Goal: Task Accomplishment & Management: Use online tool/utility

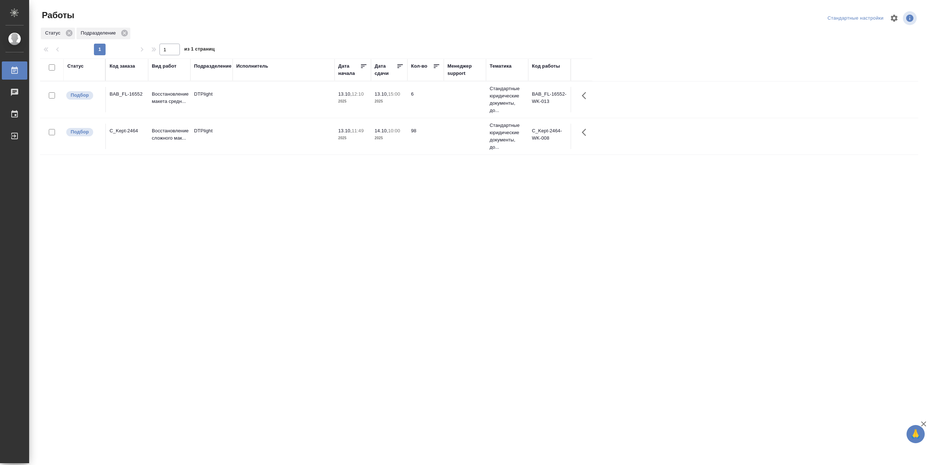
click at [271, 140] on td at bounding box center [284, 136] width 102 height 25
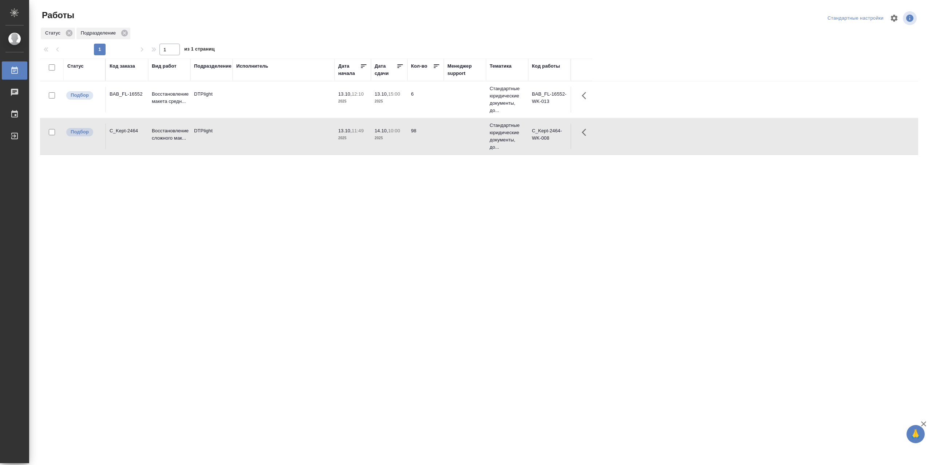
click at [271, 140] on td at bounding box center [284, 136] width 102 height 25
click at [283, 100] on td at bounding box center [284, 99] width 102 height 25
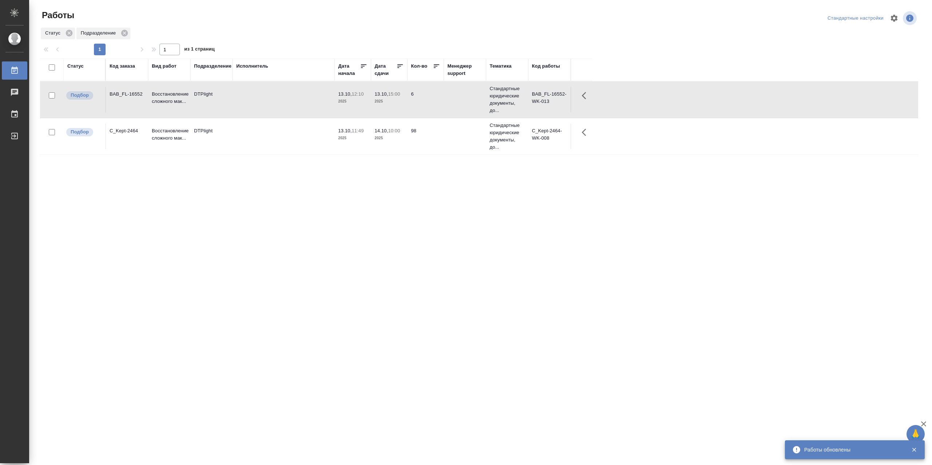
click at [283, 100] on td at bounding box center [284, 99] width 102 height 25
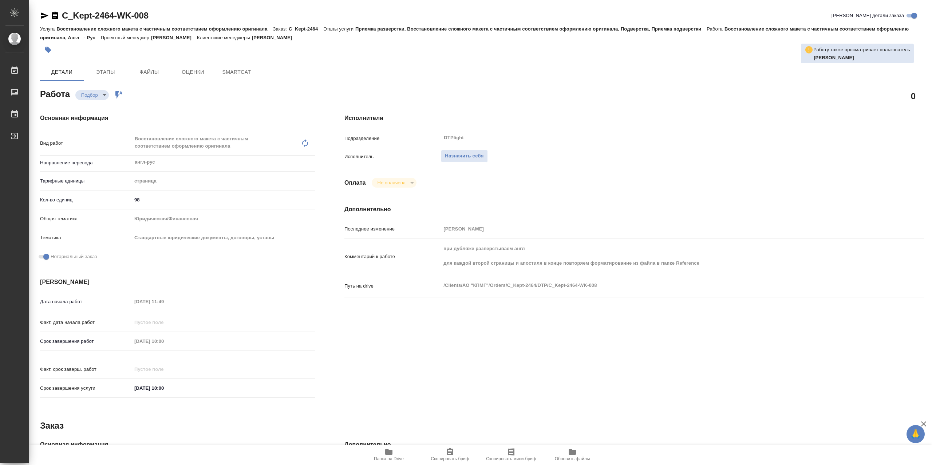
type textarea "x"
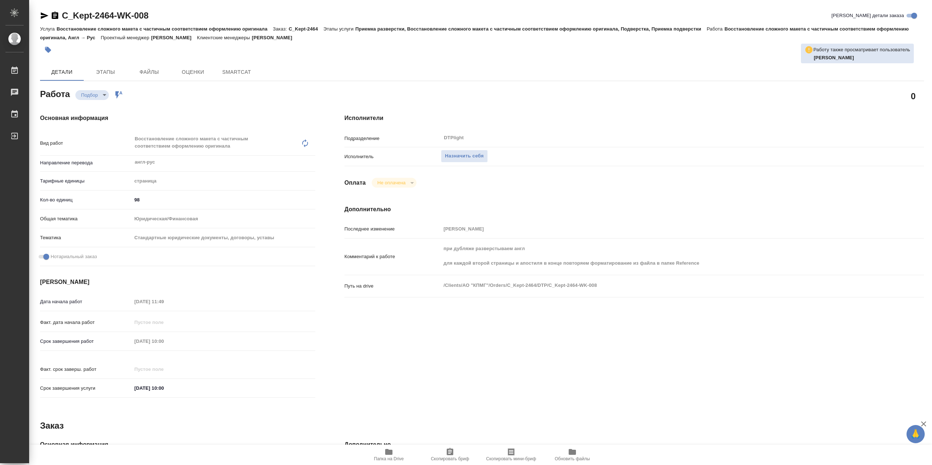
type textarea "x"
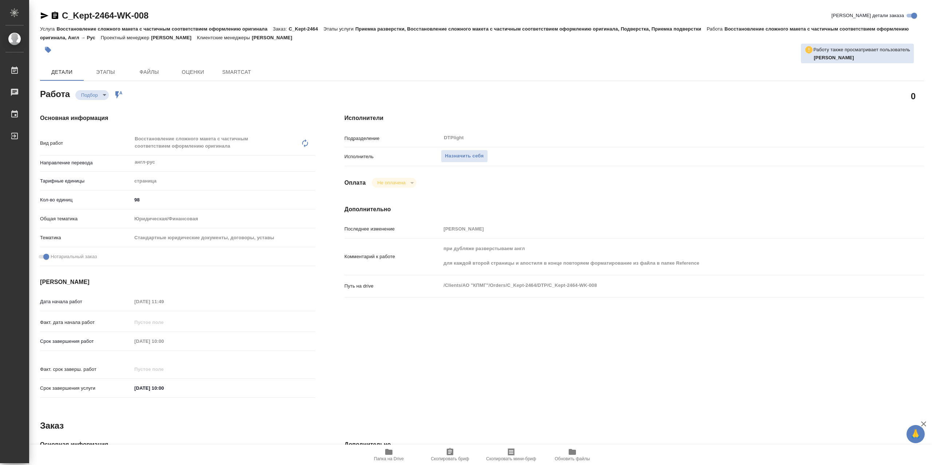
type textarea "x"
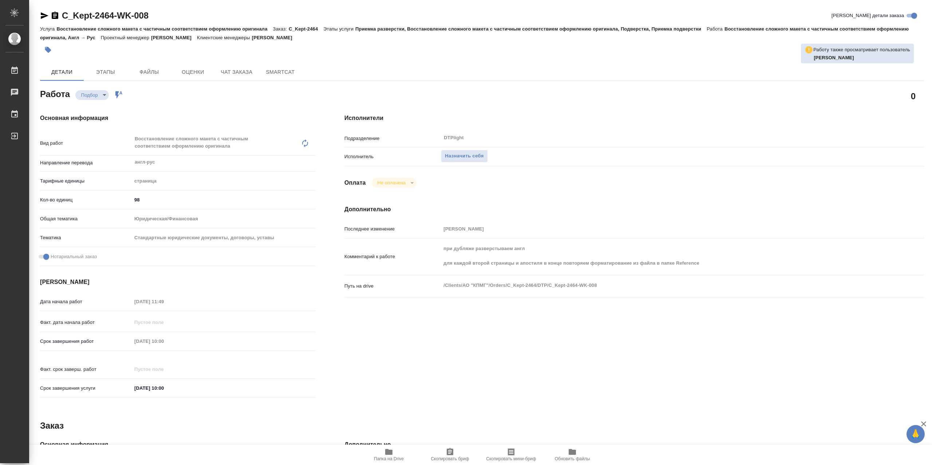
type textarea "x"
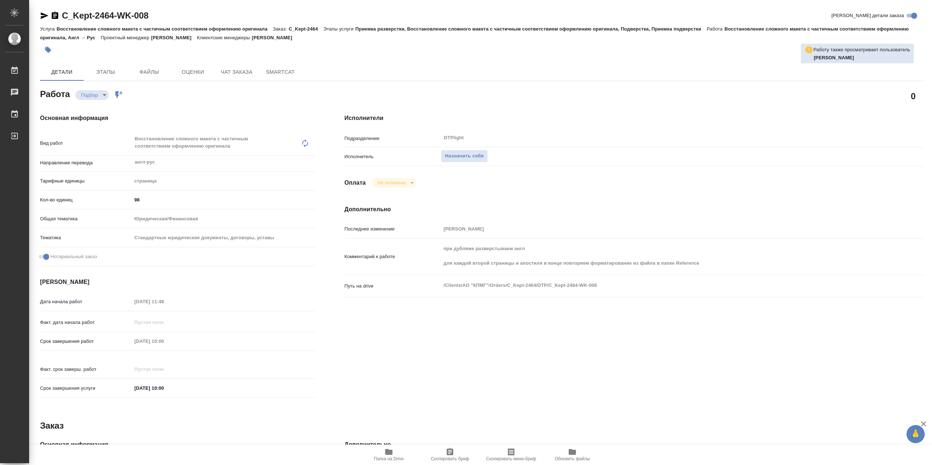
type textarea "x"
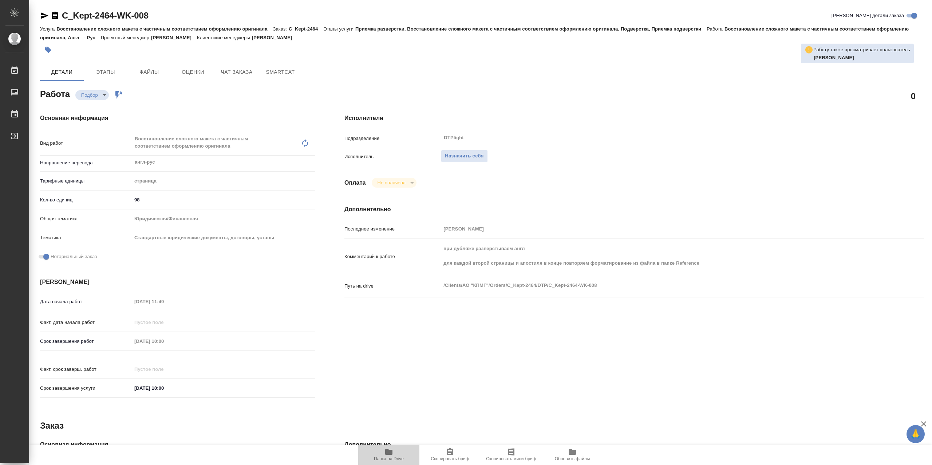
click at [391, 459] on span "Папка на Drive" at bounding box center [389, 459] width 30 height 5
type textarea "x"
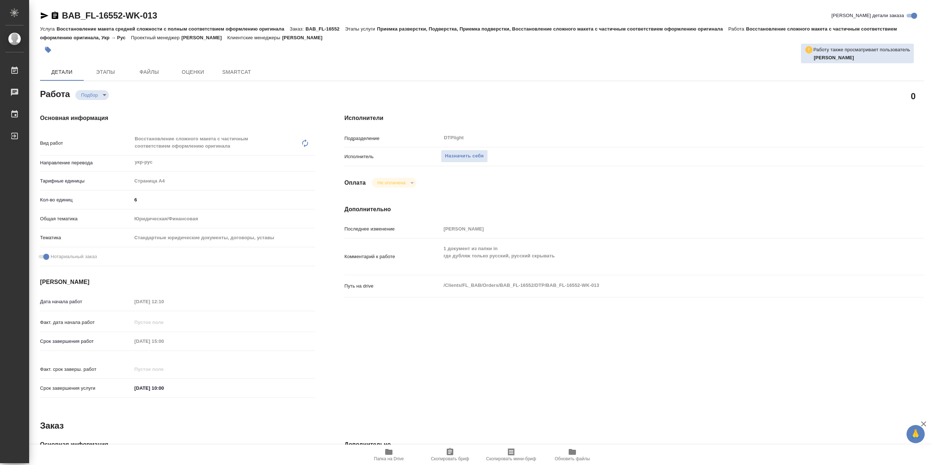
type textarea "x"
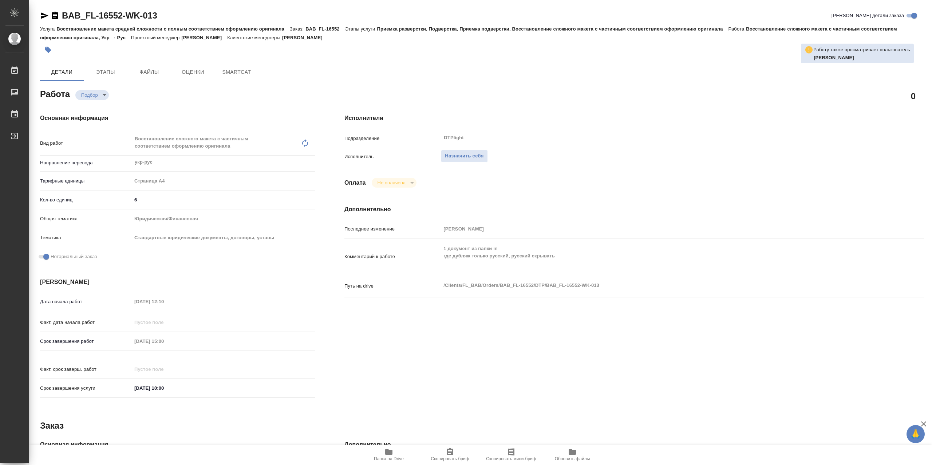
type textarea "x"
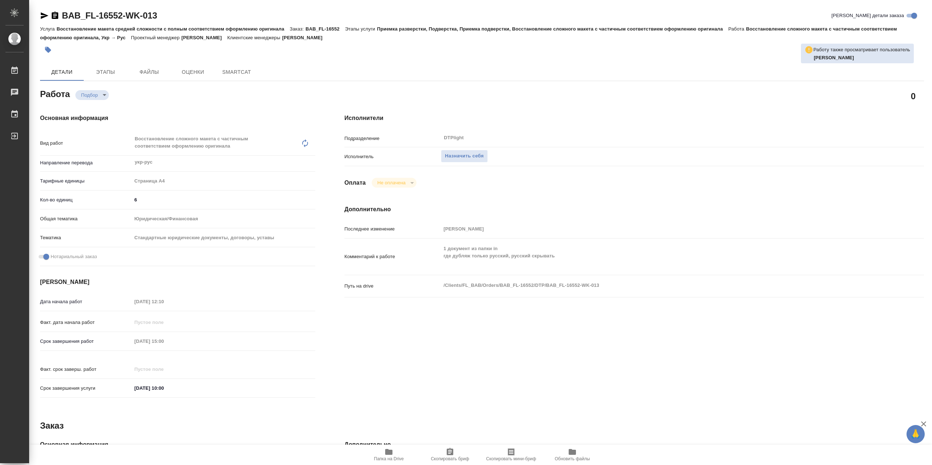
type textarea "x"
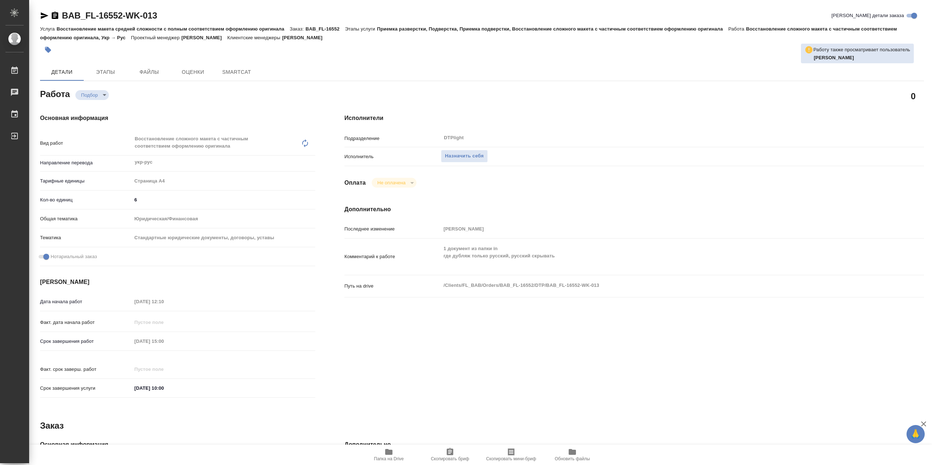
type textarea "x"
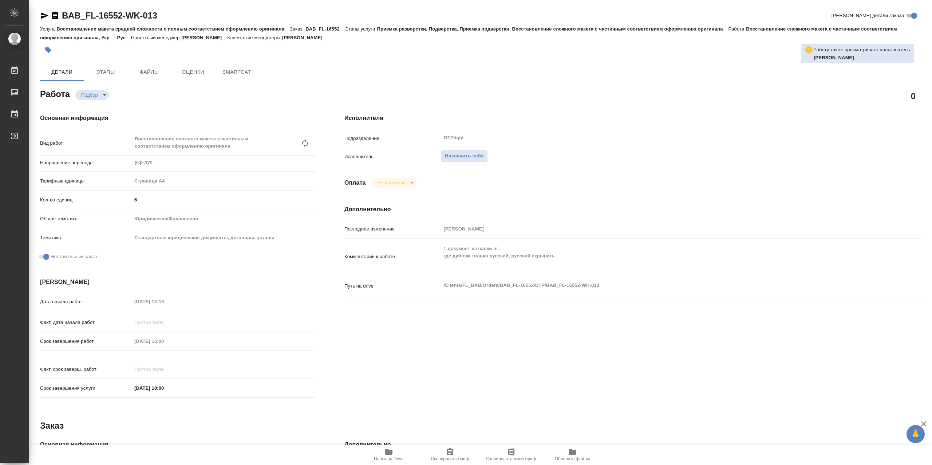
type textarea "x"
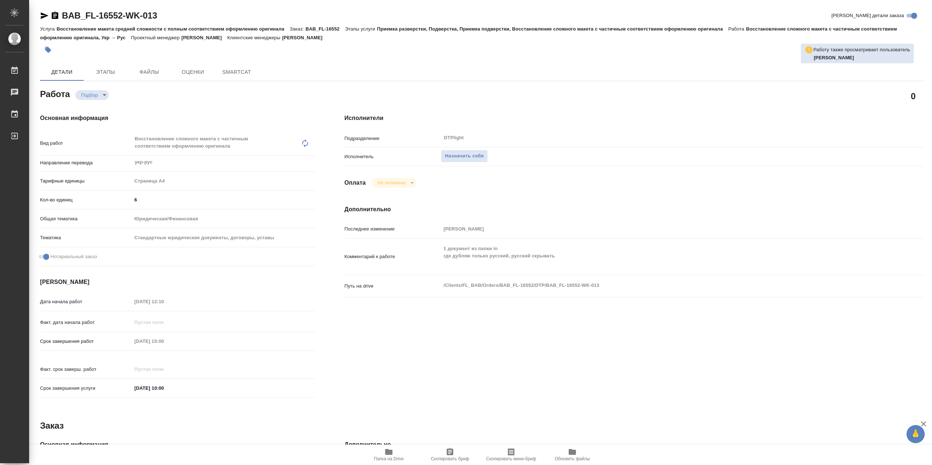
type textarea "x"
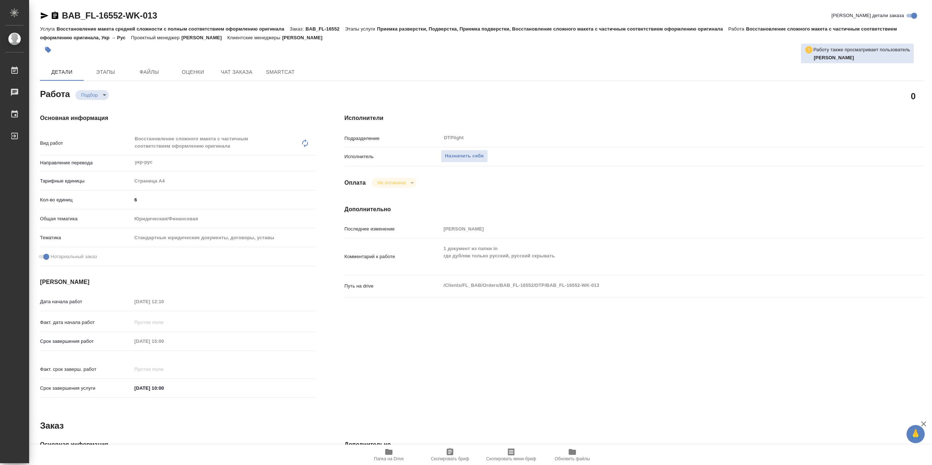
type textarea "x"
click at [381, 455] on span "Папка на Drive" at bounding box center [388, 455] width 52 height 14
type textarea "x"
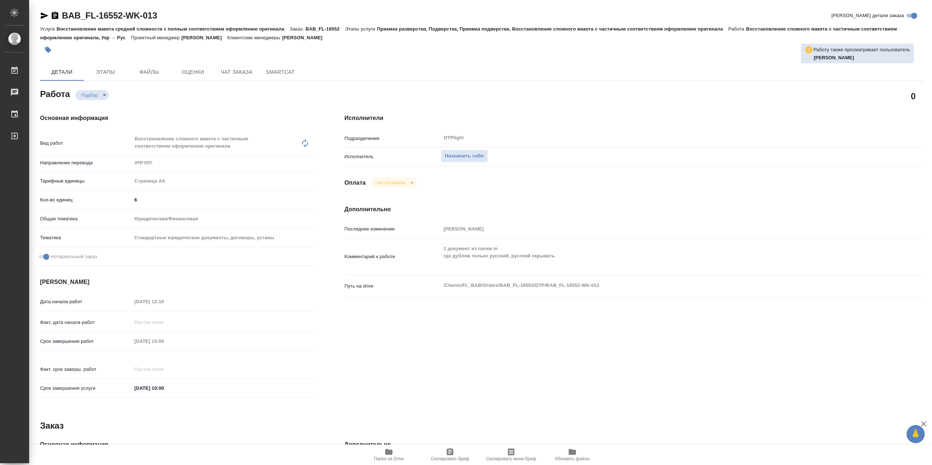
type textarea "x"
